Goal: Find specific page/section: Find specific page/section

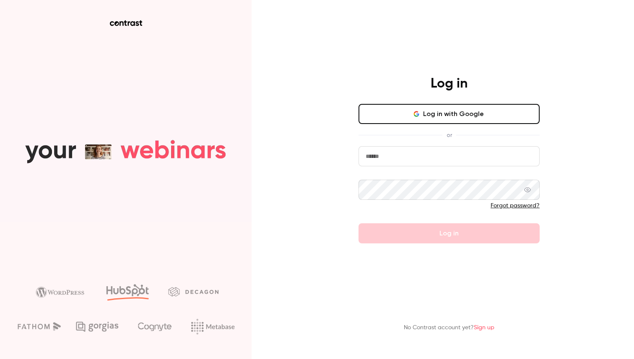
click at [453, 117] on button "Log in with Google" at bounding box center [449, 114] width 181 height 20
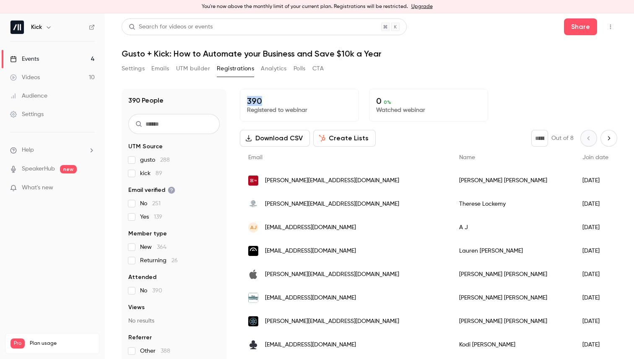
drag, startPoint x: 255, startPoint y: 101, endPoint x: 280, endPoint y: 103, distance: 25.2
click at [280, 103] on div "390 Registered to webinar" at bounding box center [299, 105] width 119 height 33
click at [496, 88] on div "390 People UTM Source gusto 288 kick 89 Email verified No 251 Yes 139 Member ty…" at bounding box center [370, 222] width 496 height 286
click at [78, 57] on link "Events 4" at bounding box center [52, 59] width 105 height 18
